Goal: Task Accomplishment & Management: Complete application form

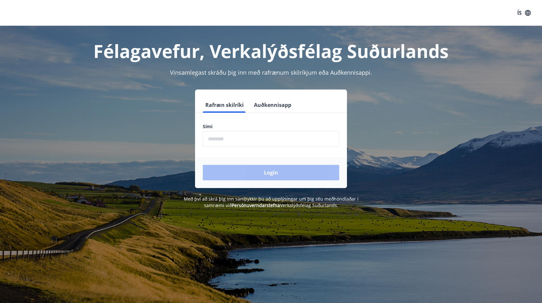
click at [257, 136] on input "phone" at bounding box center [271, 139] width 136 height 16
type input "********"
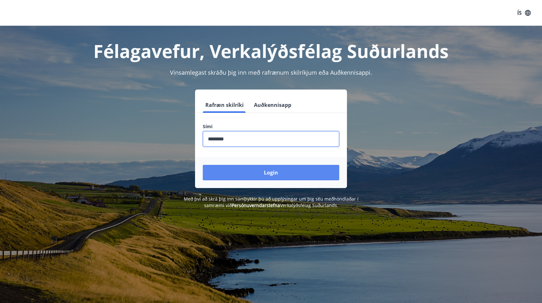
click at [279, 168] on button "Login" at bounding box center [271, 172] width 136 height 15
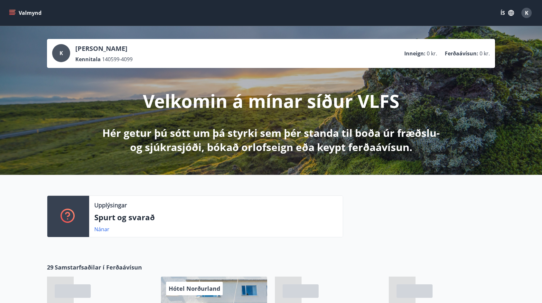
click at [9, 14] on icon "menu" at bounding box center [12, 13] width 6 height 6
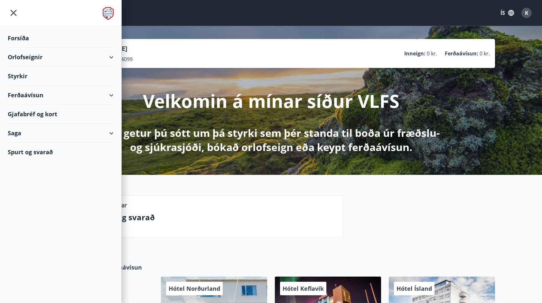
click at [28, 48] on div "Styrkir" at bounding box center [61, 38] width 106 height 19
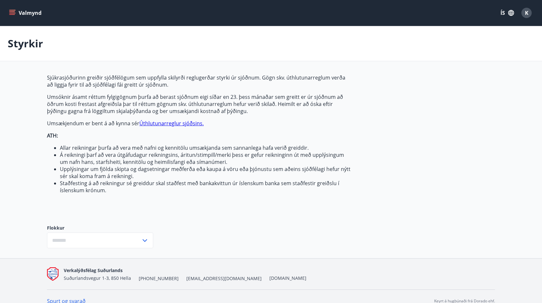
type input "***"
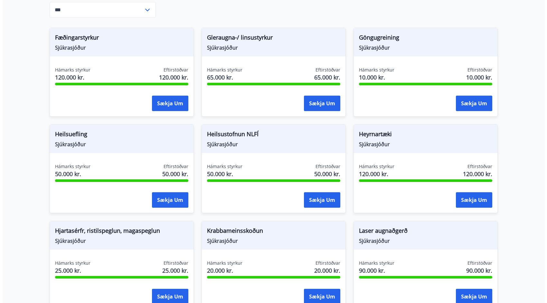
scroll to position [233, 0]
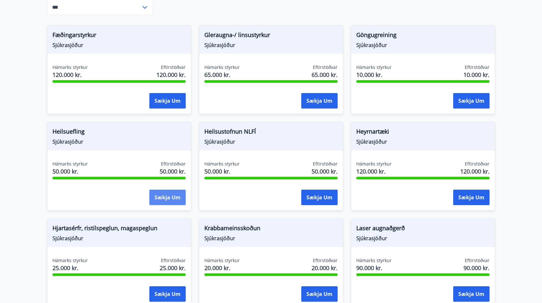
click at [159, 198] on button "Sækja um" at bounding box center [167, 196] width 36 height 15
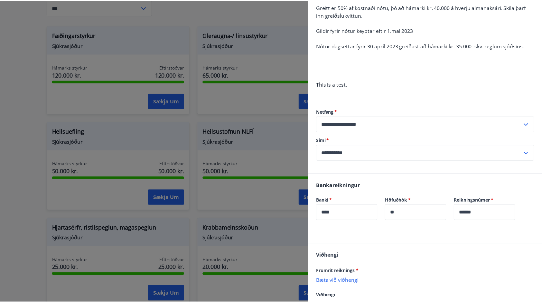
scroll to position [110, 0]
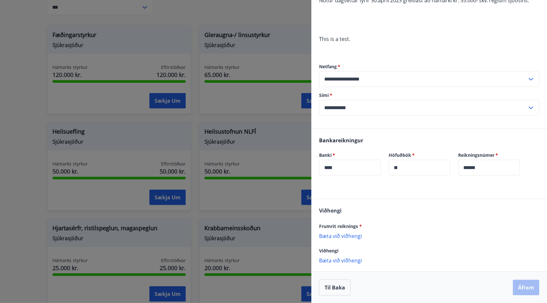
click at [11, 154] on div at bounding box center [273, 151] width 547 height 303
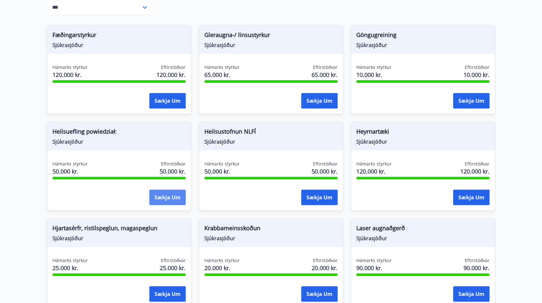
click at [172, 195] on font "Sækja um" at bounding box center [167, 197] width 26 height 7
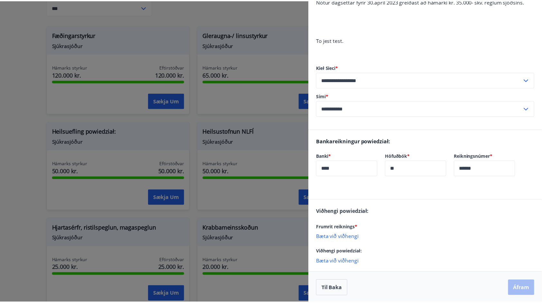
scroll to position [110, 0]
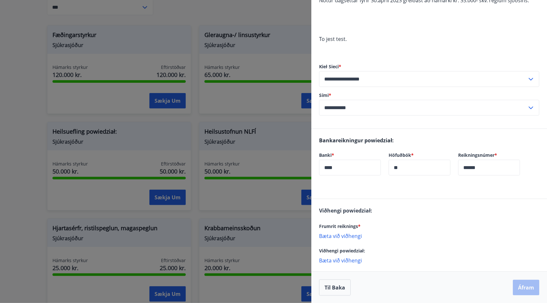
click at [8, 77] on div at bounding box center [273, 151] width 547 height 303
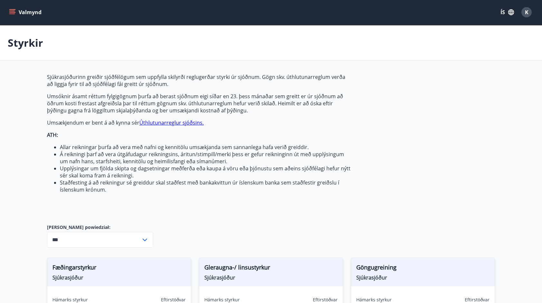
scroll to position [0, 0]
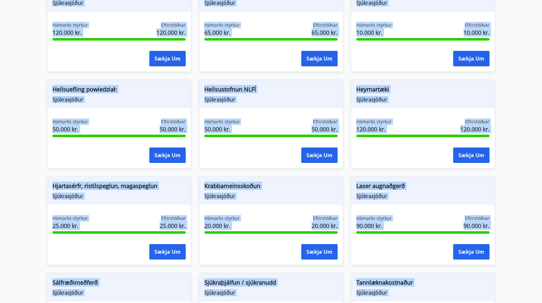
scroll to position [490, 0]
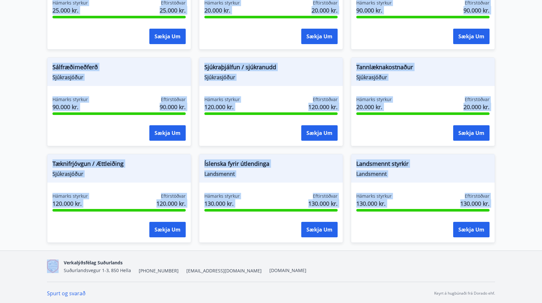
drag, startPoint x: 49, startPoint y: 71, endPoint x: 451, endPoint y: 239, distance: 435.8
click at [451, 239] on div "Fæðingarstyrkur Sjúkrasjóður Hámarks styrkur 120.000 kr. Eftirstöðvar 120.000 k…" at bounding box center [267, 1] width 456 height 483
copy div "Loremipsumdolor Sitametconse Adipisc elitsed 740.456 do. Eiusmodtempo 128.325 i…"
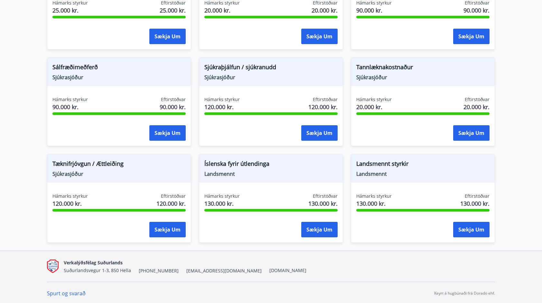
click at [430, 256] on div "Verkalýðsfélag Suðurlands Suðurlandsvegur 1-3, 850 Hella [PHONE_NUMBER] [EMAIL_…" at bounding box center [271, 266] width 448 height 31
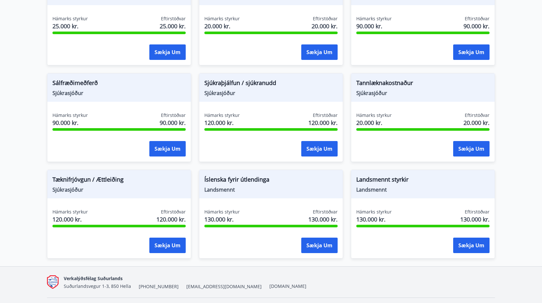
scroll to position [426, 0]
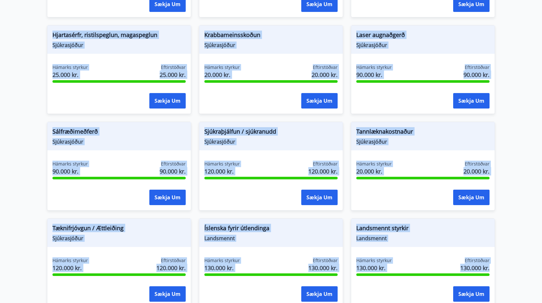
drag, startPoint x: 501, startPoint y: 271, endPoint x: 50, endPoint y: 37, distance: 508.3
copy div "Hjartasérfr, ristilspeglun, magaspeglun Sjúkrasjóður Hámarks styrkur 25.000 kr.…"
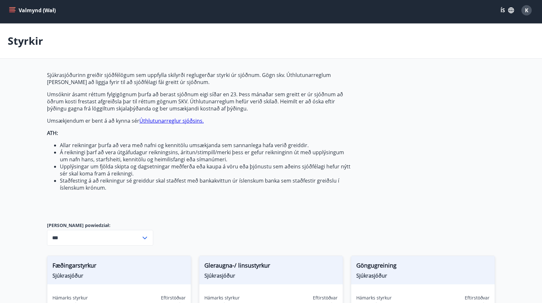
scroll to position [0, 0]
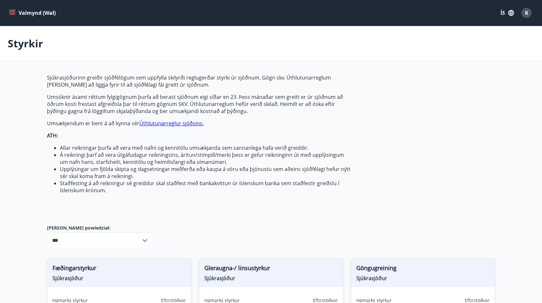
click at [205, 124] on p "Umsækjendum [PERSON_NAME] á að kynna sér Úthlutunarreglur sjóðsins." at bounding box center [199, 123] width 304 height 7
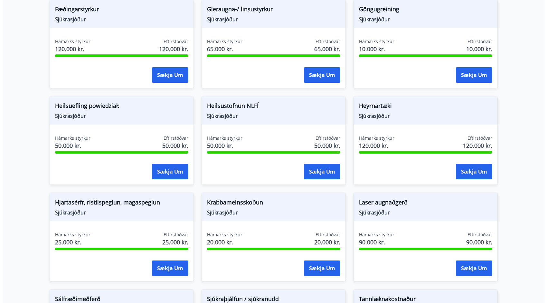
scroll to position [257, 0]
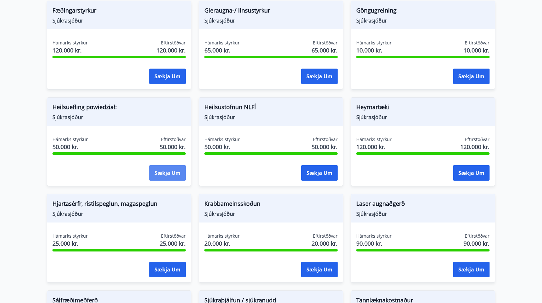
click at [169, 173] on font "Sækja um" at bounding box center [167, 172] width 26 height 7
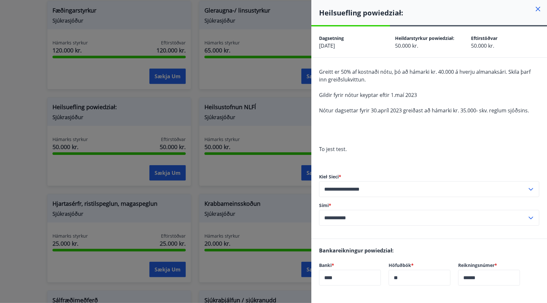
click at [389, 109] on span "Nótur dagsettar fyrir 30.apríl 2023 greiðast að hámarki kr. 35.000- skv. reglum…" at bounding box center [424, 110] width 210 height 7
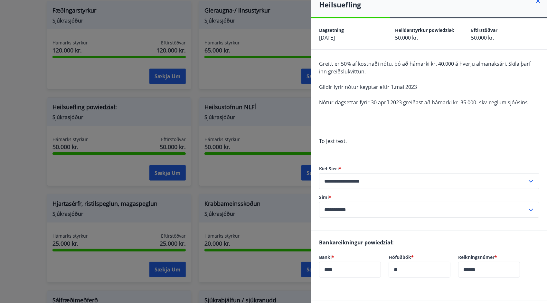
scroll to position [0, 0]
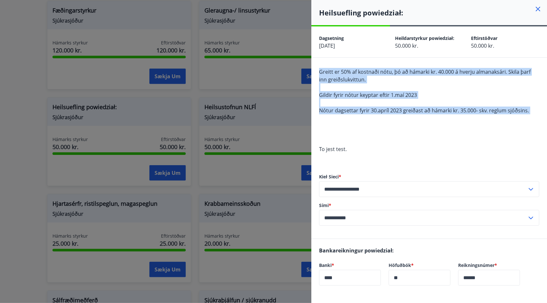
drag, startPoint x: 320, startPoint y: 71, endPoint x: 529, endPoint y: 115, distance: 213.1
click at [529, 115] on div "Greitt er 50% af kostnaði nótu, þó að hámarki kr. 40.000 á hverju almanaksári. …" at bounding box center [429, 114] width 220 height 93
copy span "Greitt er 50% af kostnaði nótu, þó að hámarki kr. 40.000 á hverju almanaksári. …"
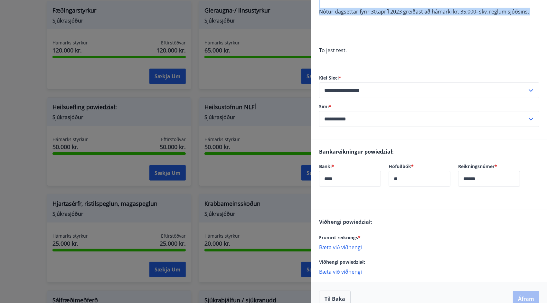
scroll to position [110, 0]
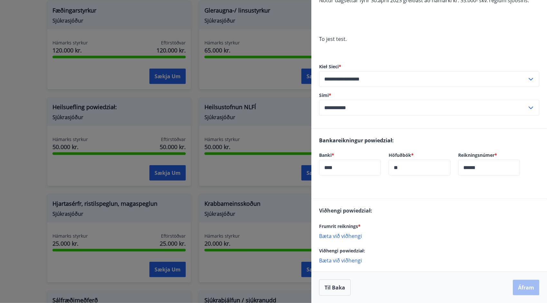
click at [349, 234] on p "Bæta við viðhengi" at bounding box center [429, 235] width 220 height 6
drag, startPoint x: 320, startPoint y: 226, endPoint x: 359, endPoint y: 227, distance: 39.0
click at [359, 227] on span "Frumrit reiknings *" at bounding box center [339, 226] width 41 height 6
drag, startPoint x: 357, startPoint y: 226, endPoint x: 397, endPoint y: 238, distance: 41.8
click at [397, 238] on div "Viðhengi powiedział: Frumrit reiknings * [PERSON_NAME] við viðhengi {error_atta…" at bounding box center [428, 235] width 235 height 72
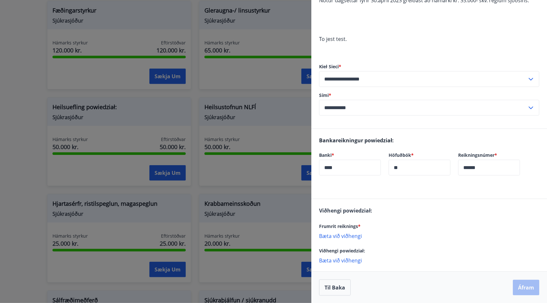
drag, startPoint x: 397, startPoint y: 238, endPoint x: 364, endPoint y: 225, distance: 36.0
click at [364, 225] on div "Frumrit reiknings *" at bounding box center [429, 226] width 220 height 8
click at [363, 226] on div "Frumrit reiknings *" at bounding box center [429, 226] width 220 height 8
drag, startPoint x: 362, startPoint y: 226, endPoint x: 316, endPoint y: 225, distance: 46.3
click at [316, 225] on div "Viðhengi powiedział: Frumrit reiknings * [PERSON_NAME] við viðhengi {error_atta…" at bounding box center [428, 235] width 235 height 72
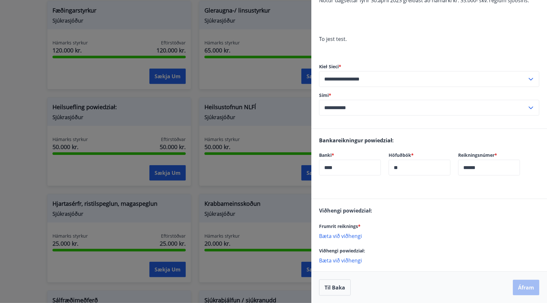
drag, startPoint x: 316, startPoint y: 225, endPoint x: 371, endPoint y: 251, distance: 60.4
click at [373, 248] on div "Viðhengi powiedział:" at bounding box center [429, 250] width 220 height 8
drag, startPoint x: 369, startPoint y: 266, endPoint x: 320, endPoint y: 224, distance: 64.6
click at [320, 224] on div "Viðhengi powiedział: Frumrit reiknings * [PERSON_NAME] við viðhengi {error_atta…" at bounding box center [428, 235] width 235 height 72
drag, startPoint x: 320, startPoint y: 224, endPoint x: 326, endPoint y: 225, distance: 5.9
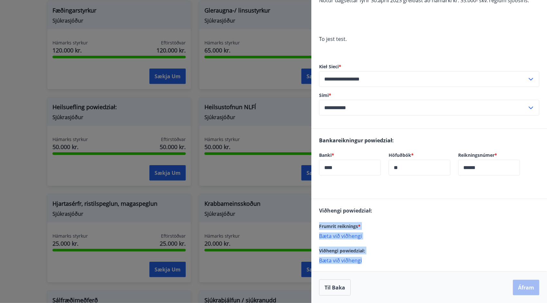
copy div "Frumrit reiknings * [PERSON_NAME] við viðhengi {error_attachment_undefined} [PE…"
click at [438, 228] on div "Frumrit reiknings *" at bounding box center [429, 226] width 220 height 8
click at [343, 234] on p "Bæta við viðhengi" at bounding box center [429, 235] width 220 height 6
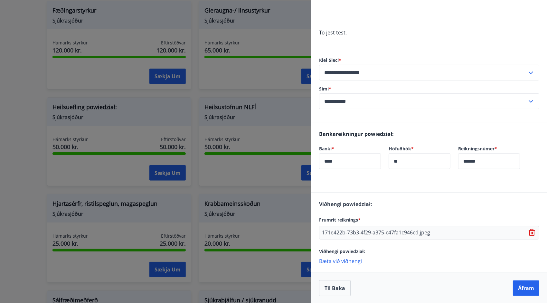
scroll to position [117, 0]
click at [352, 261] on p "Bæta við viðhengi" at bounding box center [429, 260] width 220 height 6
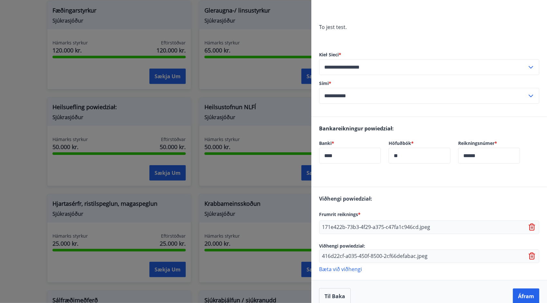
scroll to position [130, 0]
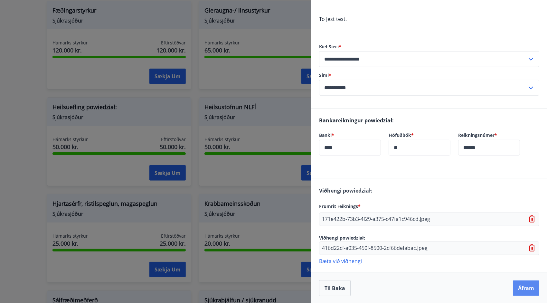
click at [524, 290] on button "Áfram" at bounding box center [525, 287] width 26 height 15
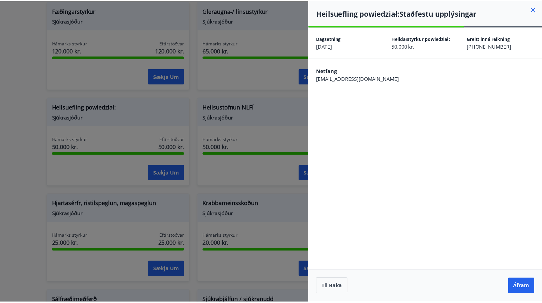
scroll to position [0, 0]
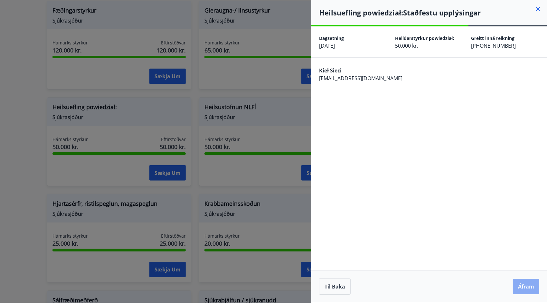
click at [522, 290] on button "Áfram" at bounding box center [525, 286] width 26 height 15
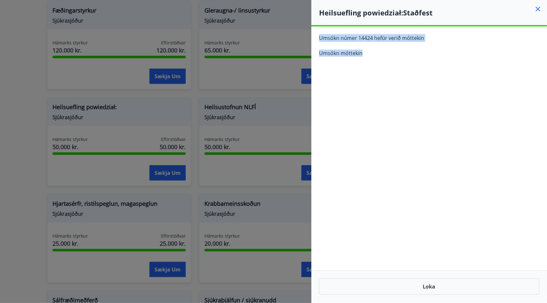
drag, startPoint x: 370, startPoint y: 60, endPoint x: 320, endPoint y: 34, distance: 56.7
click at [320, 34] on div "Umsókn númer 14424 hefür verið móttekin Umsókn móttekin" at bounding box center [428, 47] width 235 height 43
copy div "Umsókn númer 14424 hefür verið móttekin Umsókn móttekin"
click at [482, 87] on div "**********" at bounding box center [428, 164] width 235 height 276
click at [536, 6] on icon at bounding box center [538, 9] width 8 height 8
